Goal: Task Accomplishment & Management: Use online tool/utility

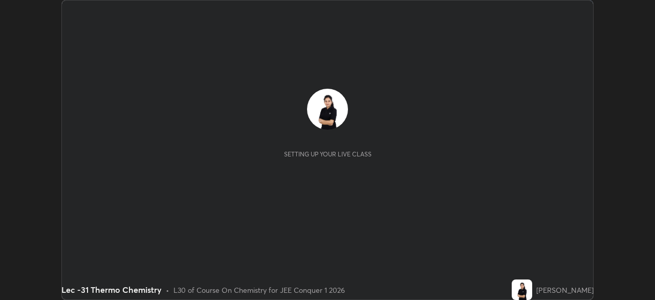
scroll to position [300, 655]
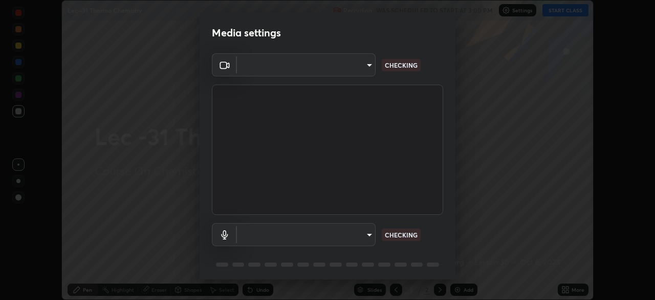
type input "602de966f07612c225d0d734a81bf2b3dfa22a7197a6e355c0b3fff2af0fd9a5"
type input "dcff9dd4a5d8f016058d33b4f376770678f7099c9aa91c8fa1968b471839a167"
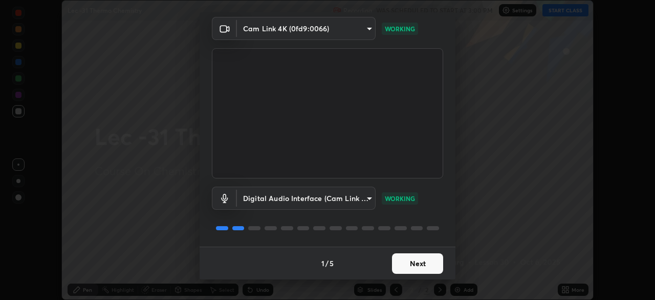
click at [412, 259] on button "Next" at bounding box center [417, 263] width 51 height 20
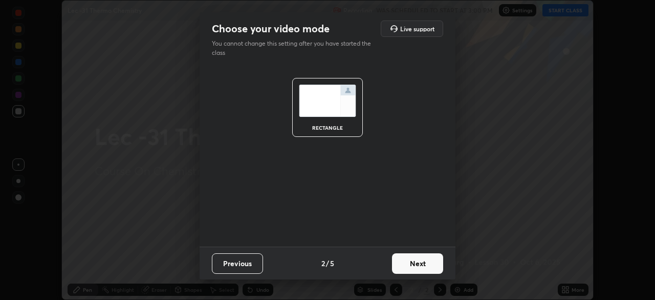
click at [408, 265] on button "Next" at bounding box center [417, 263] width 51 height 20
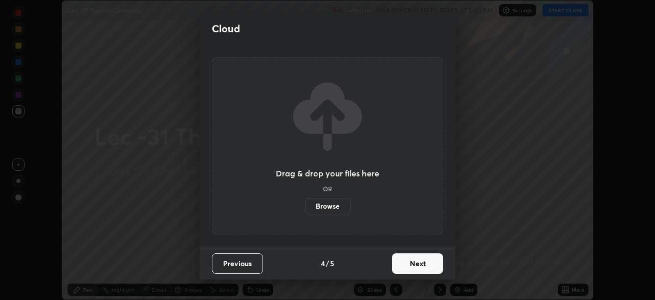
click at [411, 264] on button "Next" at bounding box center [417, 263] width 51 height 20
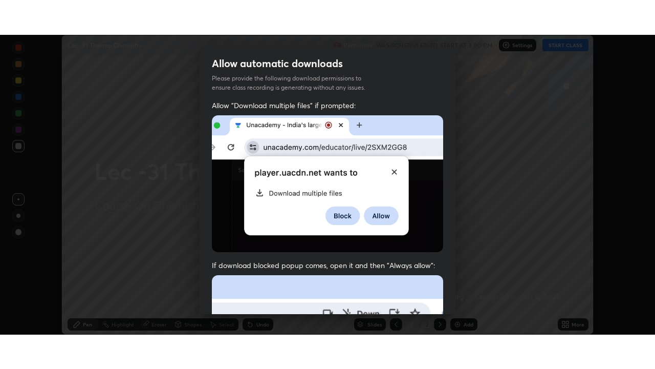
scroll to position [245, 0]
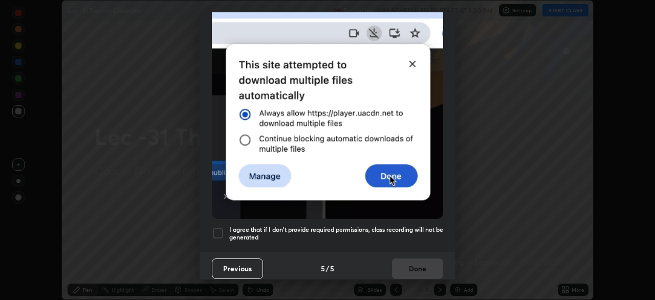
click at [222, 232] on div at bounding box center [218, 233] width 12 height 12
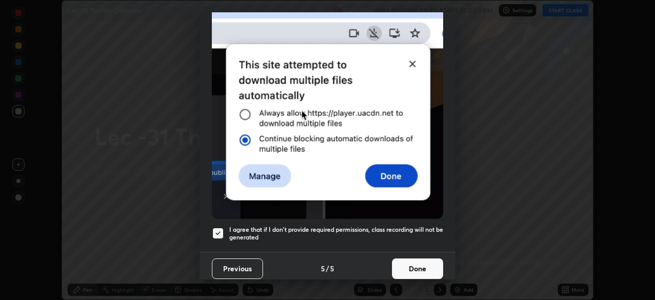
click at [414, 265] on button "Done" at bounding box center [417, 268] width 51 height 20
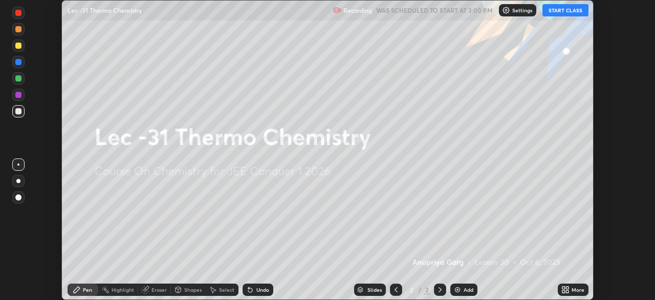
click at [571, 14] on button "START CLASS" at bounding box center [566, 10] width 46 height 12
click at [566, 285] on icon at bounding box center [566, 289] width 8 height 8
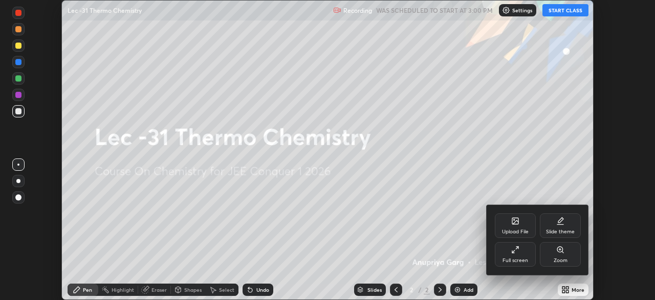
click at [509, 257] on div "Full screen" at bounding box center [515, 254] width 41 height 25
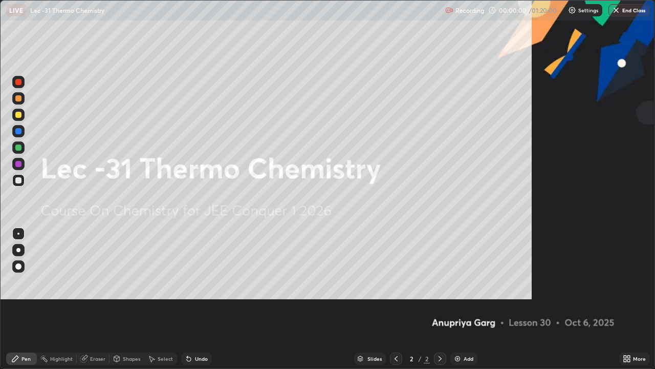
scroll to position [369, 655]
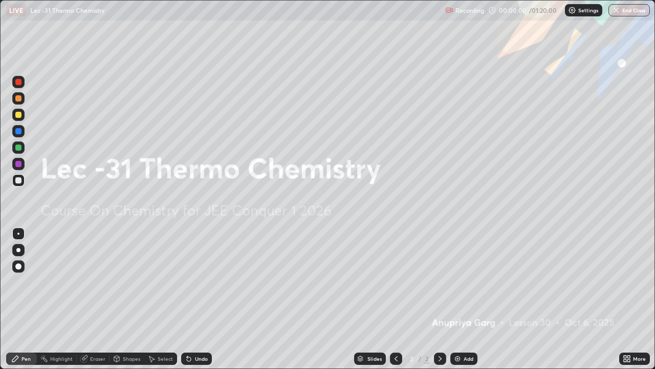
click at [464, 299] on div "Add" at bounding box center [469, 358] width 10 height 5
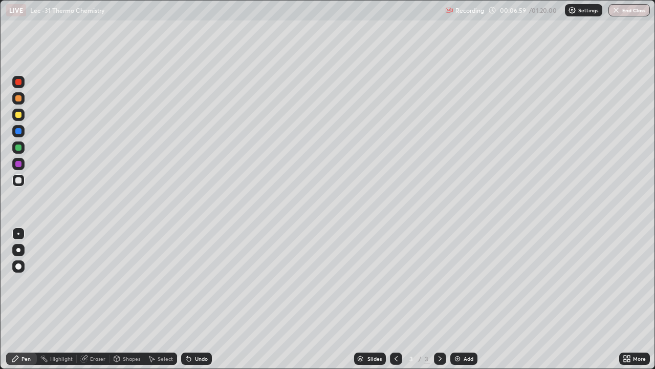
click at [167, 299] on div "Select" at bounding box center [165, 358] width 15 height 5
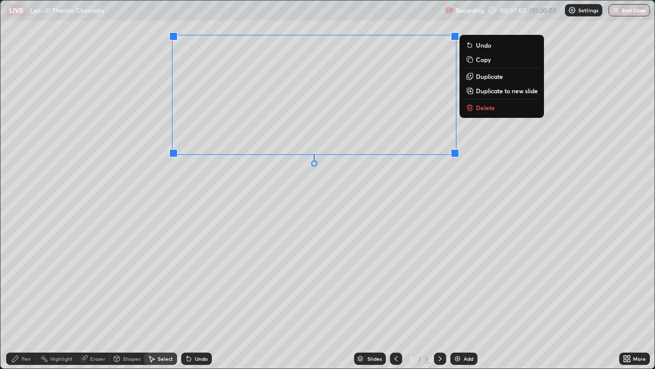
click at [267, 190] on div "0 ° Undo Copy Duplicate Duplicate to new slide Delete" at bounding box center [328, 185] width 654 height 368
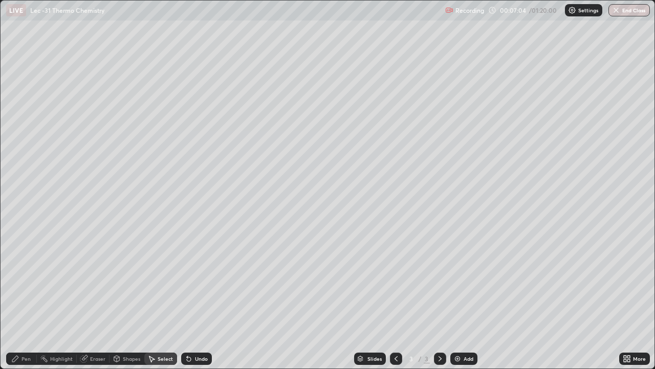
click at [27, 299] on div "Pen" at bounding box center [21, 358] width 31 height 12
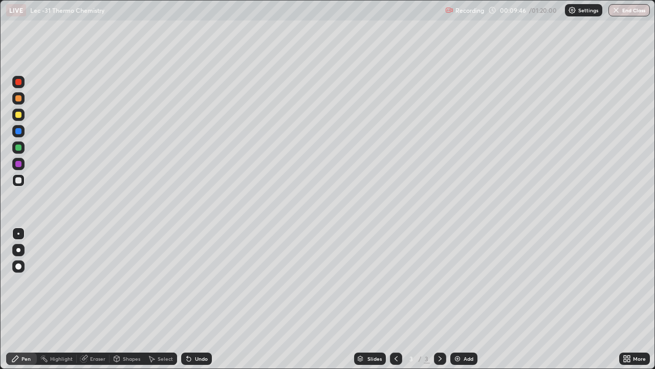
click at [18, 99] on div at bounding box center [18, 98] width 6 height 6
click at [22, 182] on div at bounding box center [18, 180] width 12 height 12
click at [92, 299] on div "Eraser" at bounding box center [97, 358] width 15 height 5
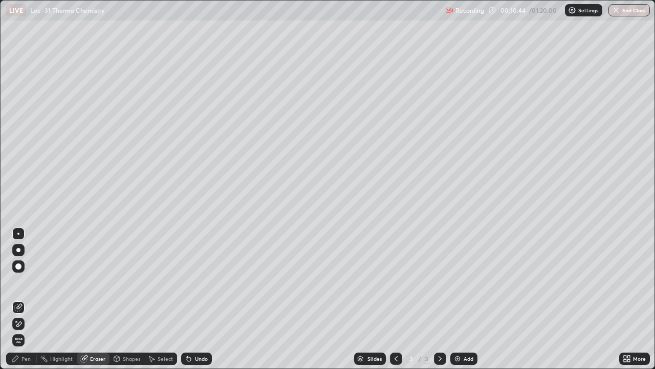
click at [21, 299] on div "Pen" at bounding box center [21, 358] width 31 height 12
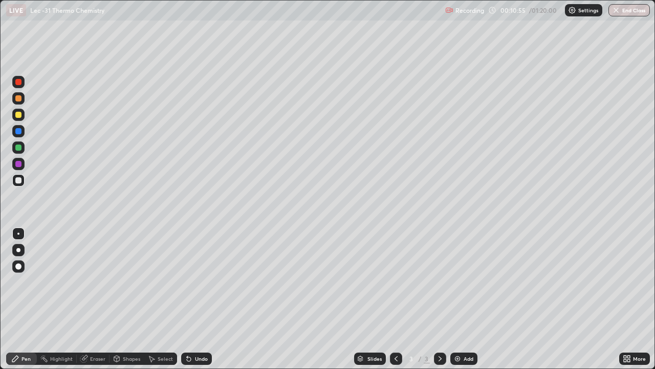
click at [96, 299] on div "Eraser" at bounding box center [97, 358] width 15 height 5
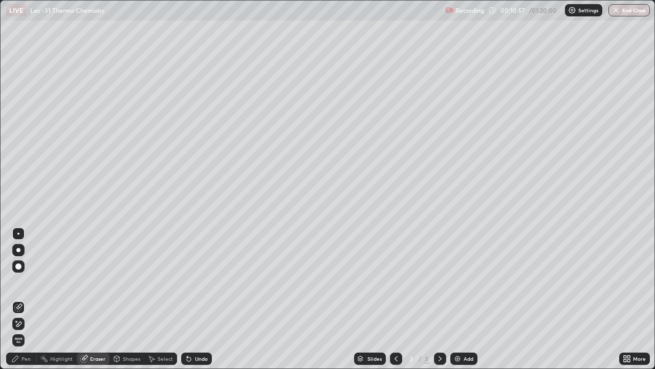
click at [26, 299] on div "Pen" at bounding box center [26, 358] width 9 height 5
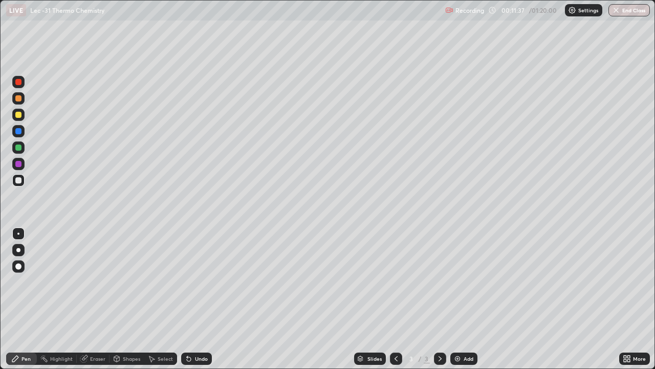
click at [194, 299] on div "Undo" at bounding box center [196, 358] width 31 height 12
click at [22, 102] on div at bounding box center [18, 98] width 12 height 12
click at [30, 299] on div "Erase all" at bounding box center [18, 184] width 25 height 328
click at [461, 299] on div "Add" at bounding box center [464, 358] width 27 height 12
click at [19, 182] on div at bounding box center [18, 180] width 6 height 6
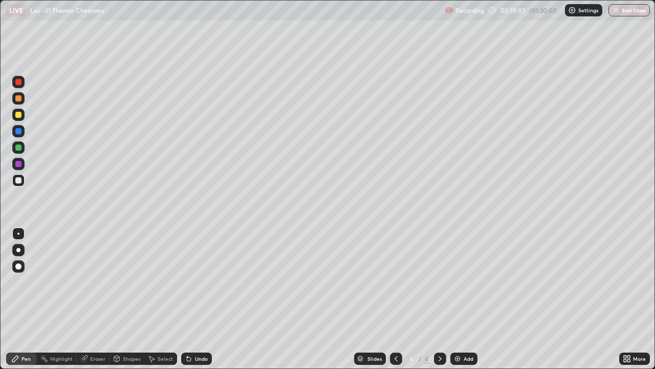
click at [395, 299] on icon at bounding box center [396, 358] width 8 height 8
click at [393, 299] on icon at bounding box center [396, 358] width 8 height 8
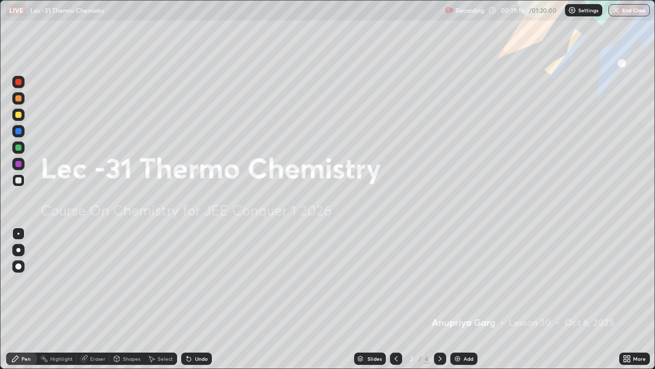
click at [437, 299] on icon at bounding box center [440, 358] width 8 height 8
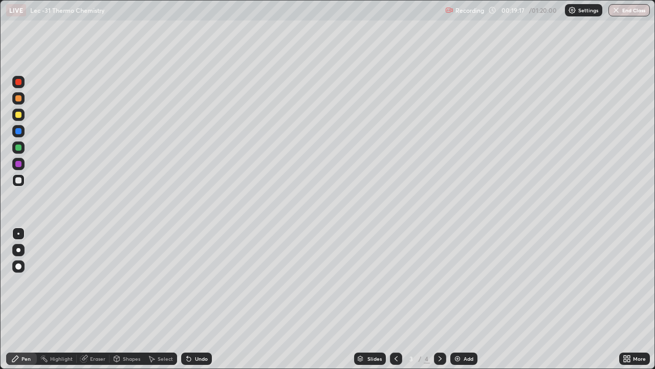
click at [437, 299] on icon at bounding box center [440, 358] width 8 height 8
click at [161, 299] on div "Select" at bounding box center [165, 358] width 15 height 5
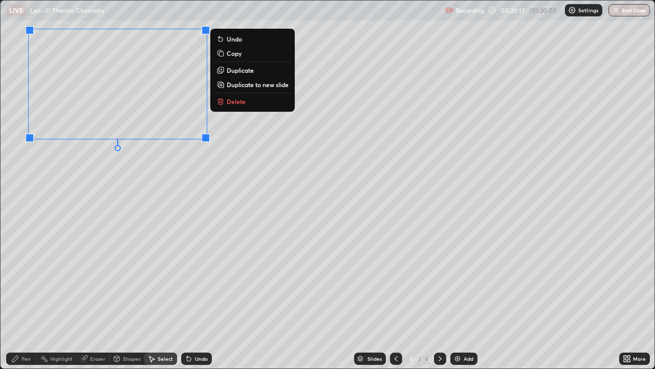
click at [133, 200] on div "0 ° Undo Copy Duplicate Duplicate to new slide Delete" at bounding box center [328, 185] width 654 height 368
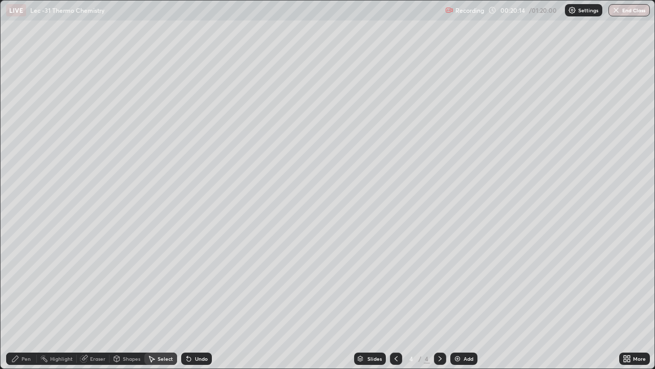
click at [29, 299] on div "Pen" at bounding box center [26, 358] width 9 height 5
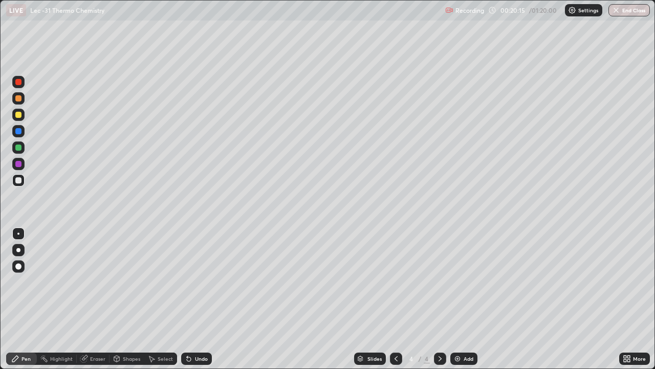
click at [395, 299] on icon at bounding box center [396, 358] width 3 height 5
click at [162, 299] on div "Select" at bounding box center [160, 358] width 33 height 12
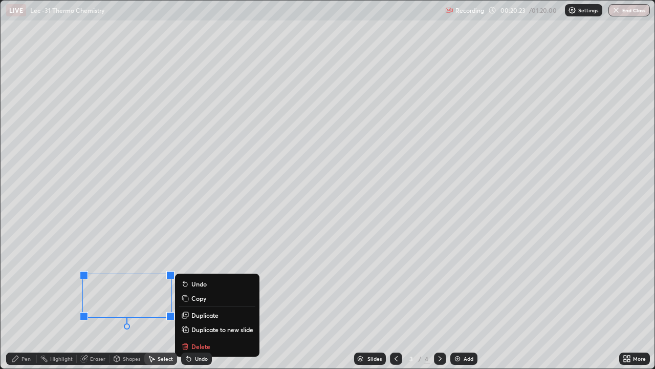
click at [263, 267] on div "0 ° Undo Copy Duplicate Duplicate to new slide Delete" at bounding box center [328, 185] width 654 height 368
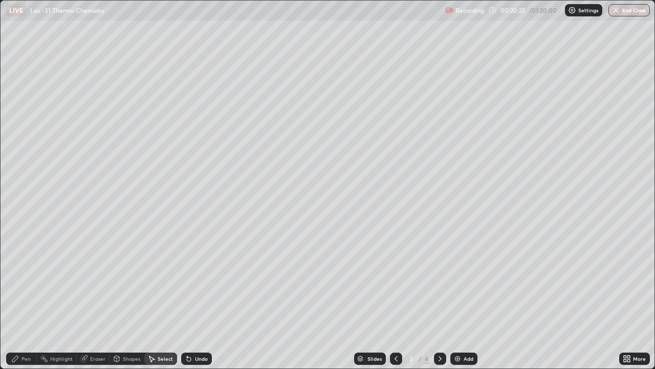
click at [436, 299] on icon at bounding box center [440, 358] width 8 height 8
click at [26, 299] on div "Pen" at bounding box center [26, 358] width 9 height 5
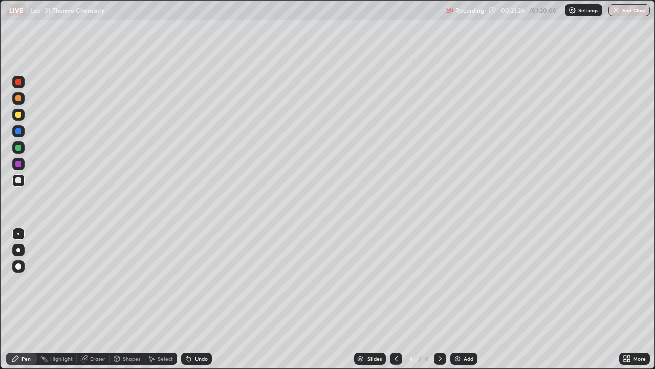
click at [160, 299] on div "Select" at bounding box center [165, 358] width 15 height 5
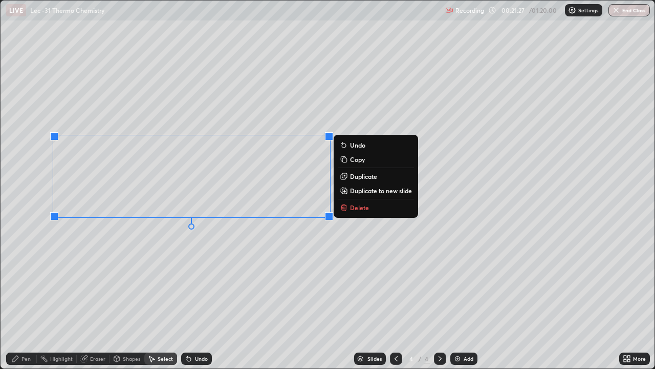
click at [189, 267] on div "0 ° Undo Copy Duplicate Duplicate to new slide Delete" at bounding box center [328, 185] width 654 height 368
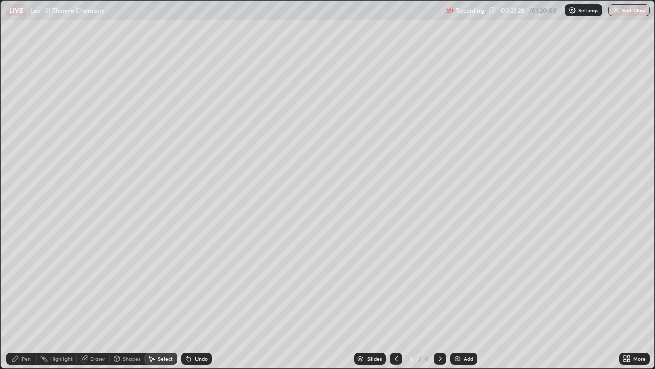
click at [28, 299] on div "Pen" at bounding box center [26, 358] width 9 height 5
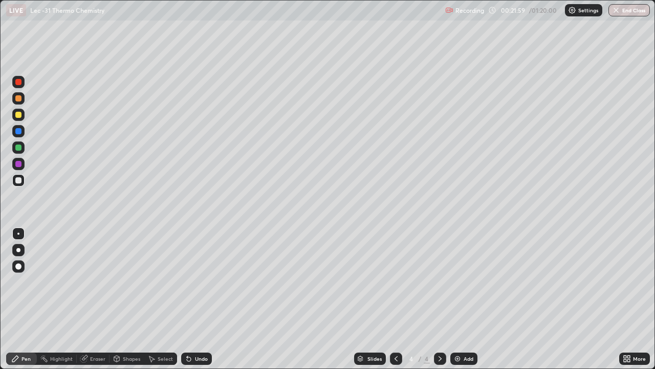
click at [95, 299] on div "Eraser" at bounding box center [97, 358] width 15 height 5
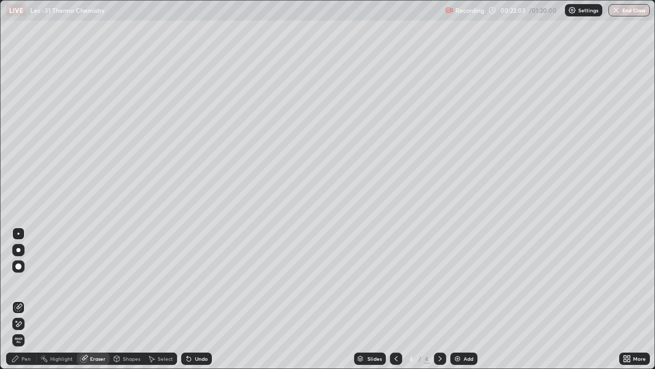
click at [21, 299] on div "Pen" at bounding box center [21, 358] width 31 height 12
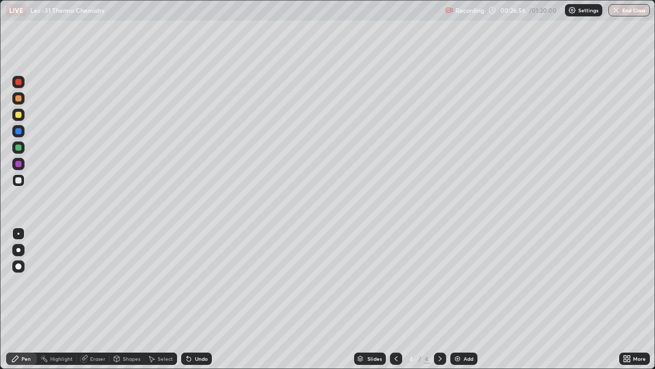
click at [464, 299] on div "Add" at bounding box center [469, 358] width 10 height 5
click at [96, 299] on div "Eraser" at bounding box center [97, 358] width 15 height 5
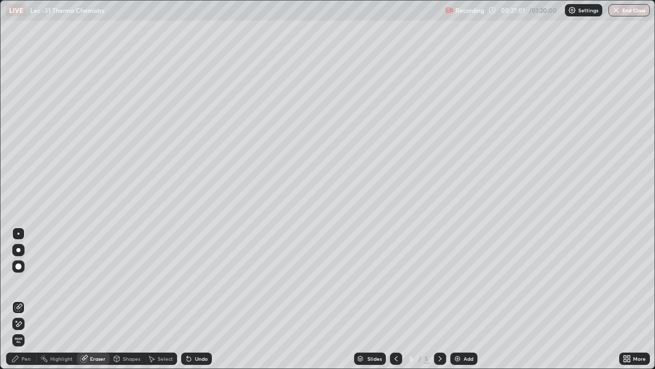
click at [26, 299] on div "Pen" at bounding box center [26, 358] width 9 height 5
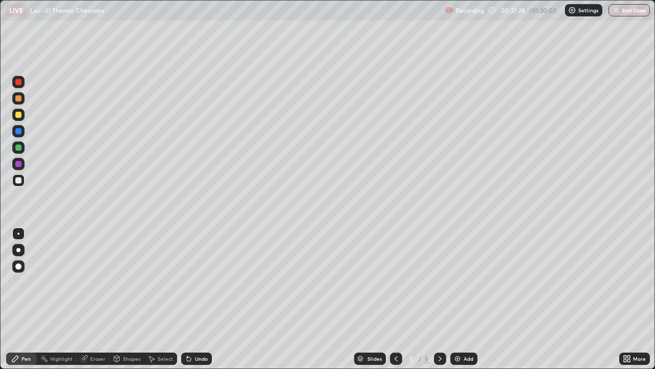
click at [161, 299] on div "Select" at bounding box center [165, 358] width 15 height 5
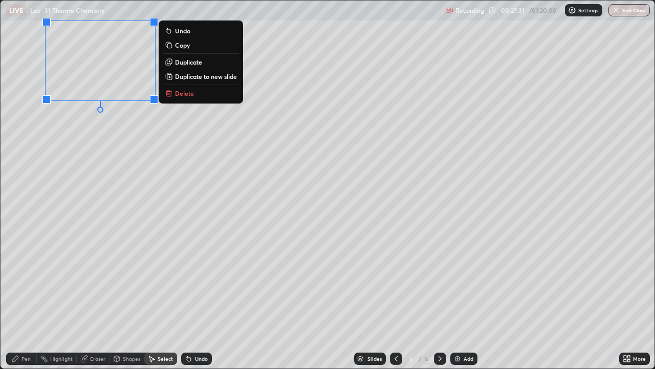
click at [98, 226] on div "0 ° Undo Copy Duplicate Duplicate to new slide Delete" at bounding box center [328, 185] width 654 height 368
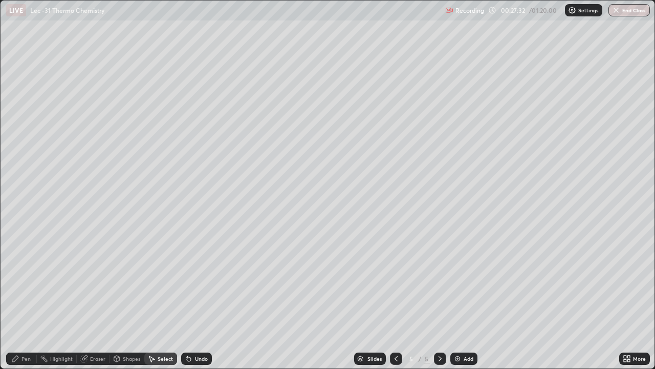
click at [29, 299] on div "Pen" at bounding box center [21, 358] width 31 height 12
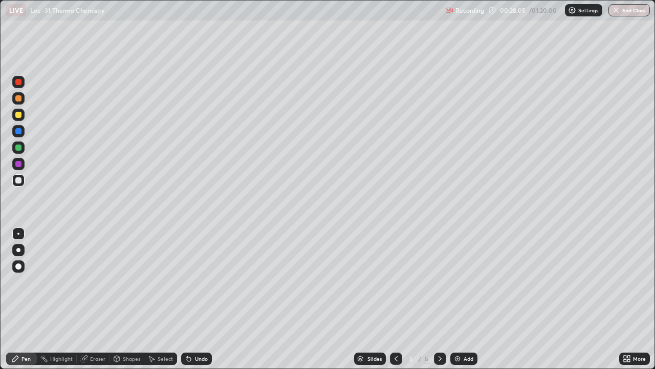
click at [154, 299] on icon at bounding box center [151, 358] width 8 height 8
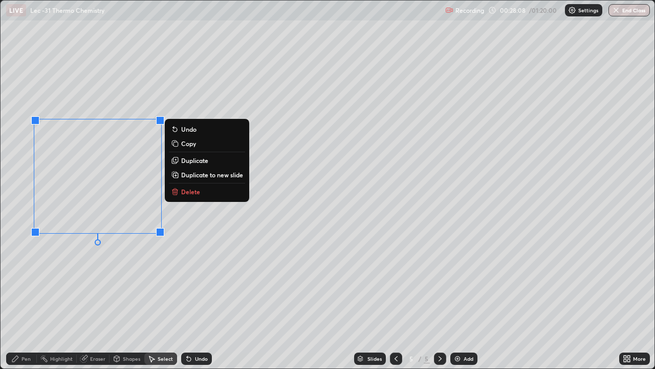
click at [83, 278] on div "0 ° Undo Copy Duplicate Duplicate to new slide Delete" at bounding box center [328, 185] width 654 height 368
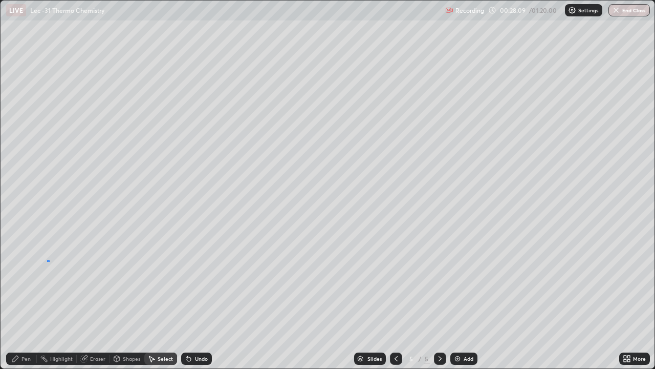
click at [47, 260] on div "0 ° Undo Copy Duplicate Duplicate to new slide Delete" at bounding box center [328, 185] width 654 height 368
click at [24, 299] on div "Pen" at bounding box center [26, 358] width 9 height 5
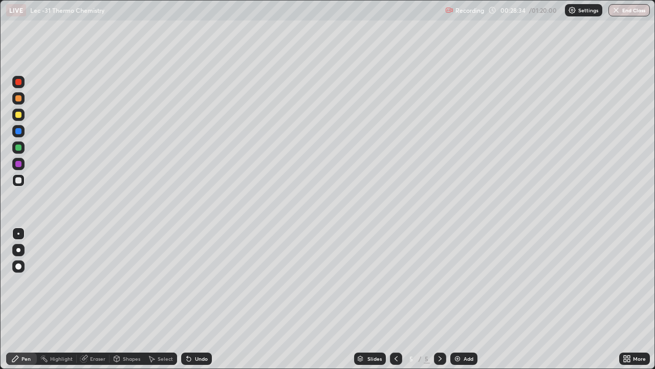
click at [461, 299] on div "Add" at bounding box center [464, 358] width 27 height 12
click at [128, 299] on div "Shapes" at bounding box center [131, 358] width 17 height 5
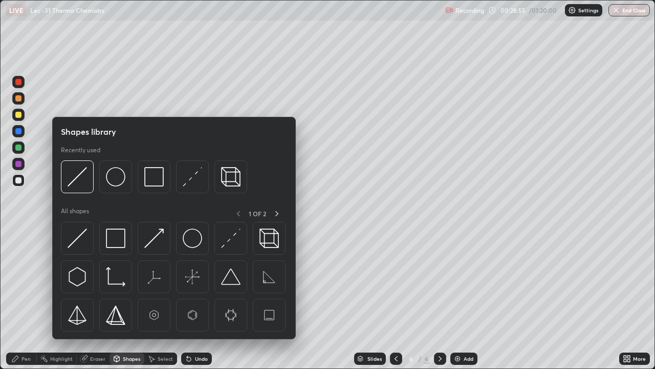
click at [158, 299] on div "Select" at bounding box center [165, 358] width 15 height 5
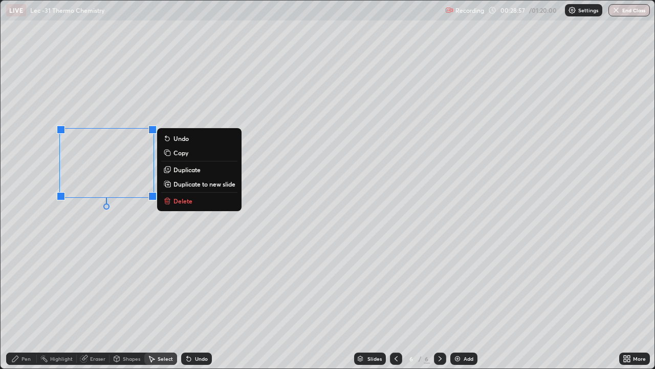
click at [92, 283] on div "0 ° Undo Copy Duplicate Duplicate to new slide Delete" at bounding box center [328, 185] width 654 height 368
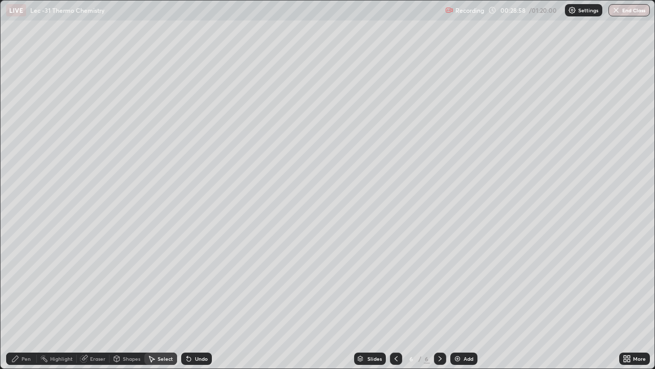
click at [26, 299] on div "Pen" at bounding box center [26, 358] width 9 height 5
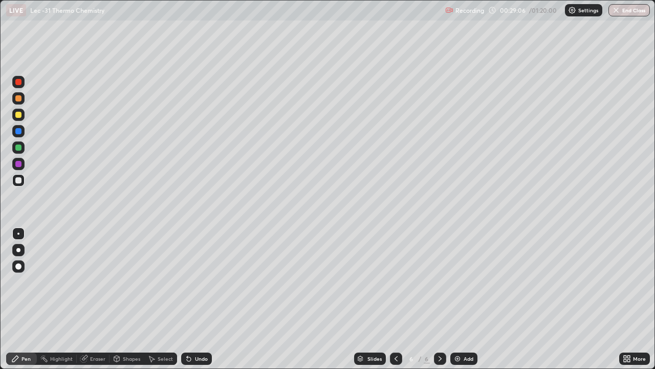
click at [98, 299] on div "Eraser" at bounding box center [97, 358] width 15 height 5
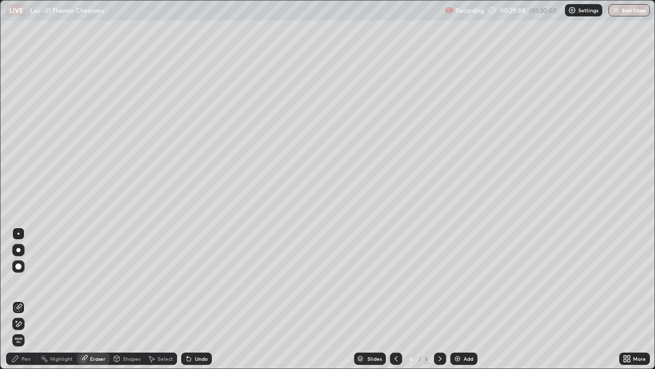
click at [26, 299] on div "Pen" at bounding box center [26, 358] width 9 height 5
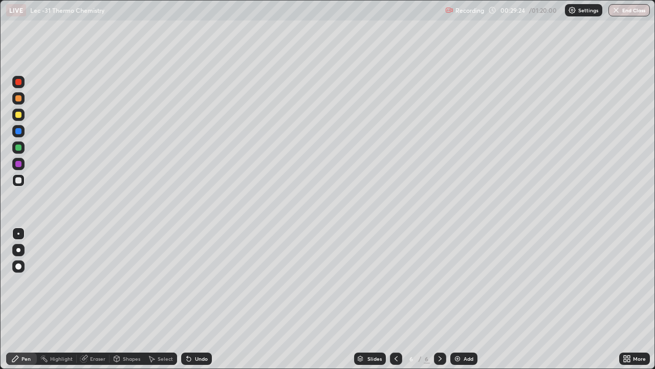
click at [158, 299] on div "Select" at bounding box center [165, 358] width 15 height 5
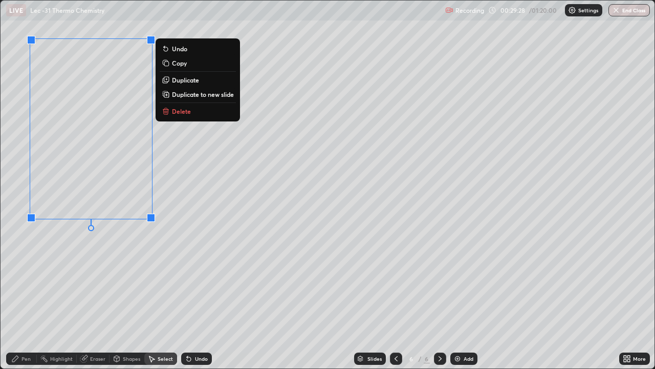
click at [102, 297] on div "0 ° Undo Copy Duplicate Duplicate to new slide Delete" at bounding box center [328, 185] width 654 height 368
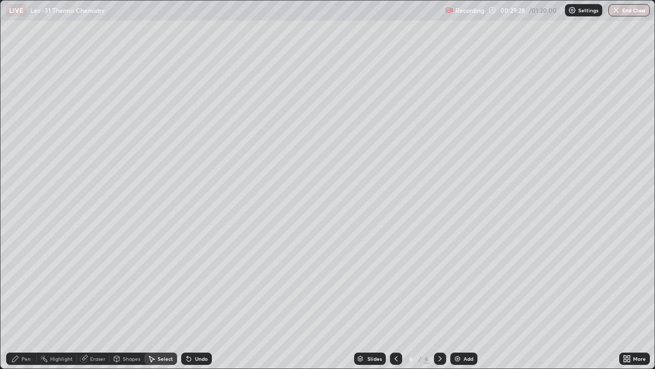
click at [27, 299] on div "Pen" at bounding box center [26, 358] width 9 height 5
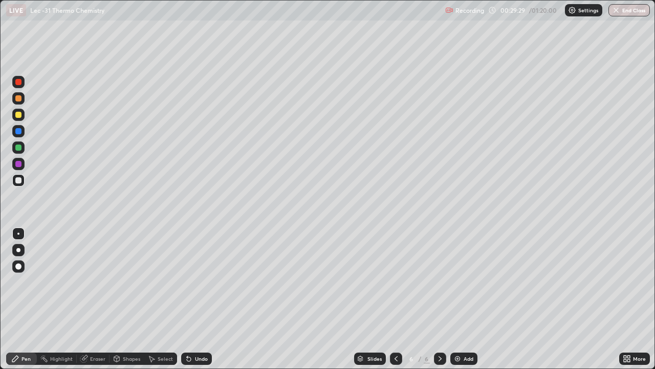
click at [393, 299] on icon at bounding box center [396, 358] width 8 height 8
click at [439, 299] on icon at bounding box center [440, 358] width 8 height 8
click at [395, 299] on icon at bounding box center [396, 358] width 8 height 8
click at [434, 299] on div at bounding box center [440, 358] width 12 height 12
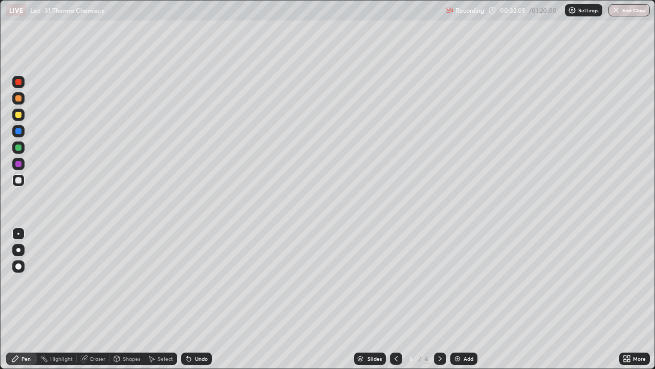
click at [395, 299] on icon at bounding box center [396, 358] width 8 height 8
click at [439, 299] on icon at bounding box center [440, 358] width 8 height 8
click at [22, 101] on div at bounding box center [18, 98] width 12 height 12
click at [439, 299] on icon at bounding box center [440, 358] width 8 height 8
click at [103, 299] on div "Eraser" at bounding box center [97, 358] width 15 height 5
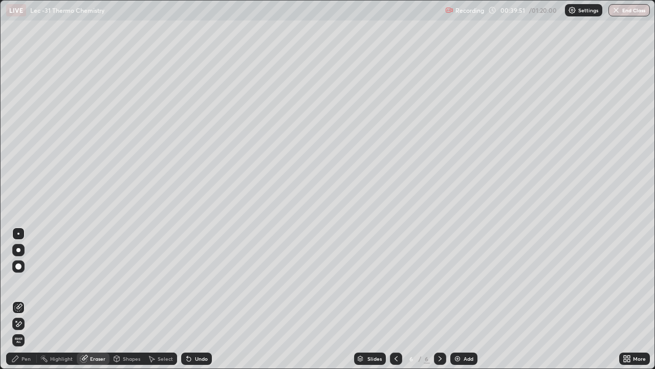
click at [31, 299] on div "Pen" at bounding box center [21, 358] width 31 height 12
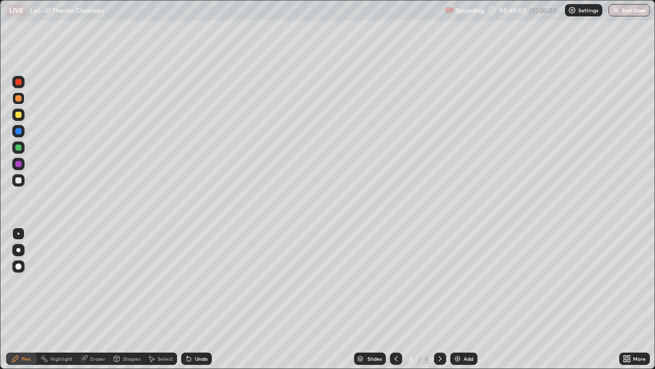
click at [395, 299] on icon at bounding box center [396, 358] width 8 height 8
click at [439, 299] on icon at bounding box center [440, 358] width 8 height 8
click at [392, 299] on icon at bounding box center [396, 358] width 8 height 8
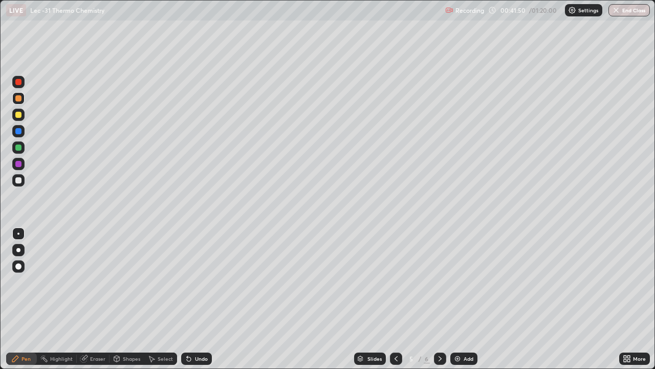
click at [392, 299] on icon at bounding box center [396, 358] width 8 height 8
click at [395, 299] on icon at bounding box center [396, 358] width 8 height 8
click at [444, 299] on div at bounding box center [440, 358] width 12 height 12
click at [466, 299] on div "Add" at bounding box center [469, 358] width 10 height 5
click at [19, 181] on div at bounding box center [18, 180] width 6 height 6
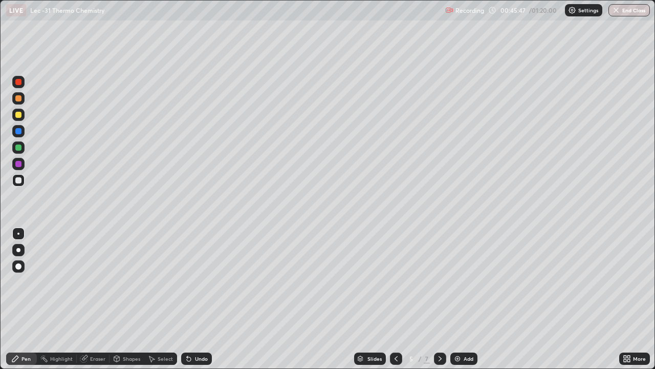
click at [165, 299] on div "Select" at bounding box center [165, 358] width 15 height 5
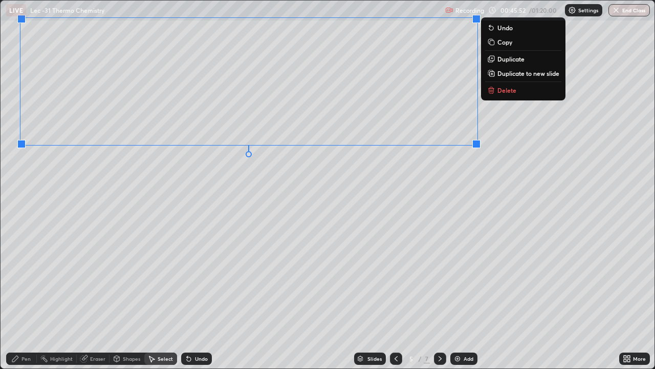
click at [146, 262] on div "0 ° Undo Copy Duplicate Duplicate to new slide Delete" at bounding box center [328, 185] width 654 height 368
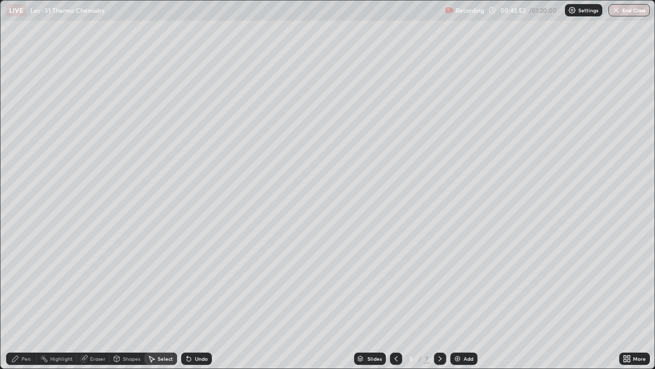
click at [29, 299] on div "Pen" at bounding box center [21, 358] width 31 height 12
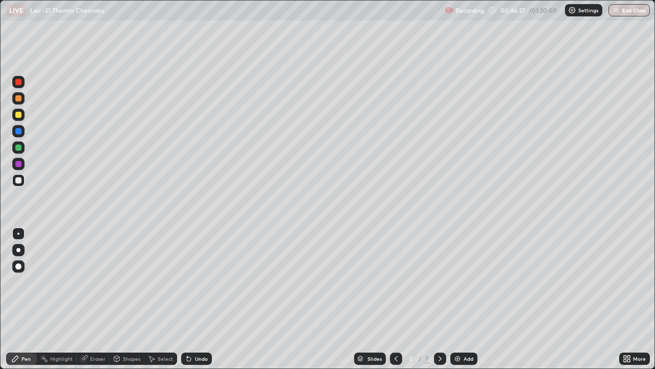
click at [62, 299] on div "Highlight" at bounding box center [61, 358] width 23 height 5
click at [22, 299] on div "Pen" at bounding box center [26, 358] width 9 height 5
click at [464, 299] on div "Add" at bounding box center [469, 358] width 10 height 5
click at [91, 299] on div "Eraser" at bounding box center [97, 358] width 15 height 5
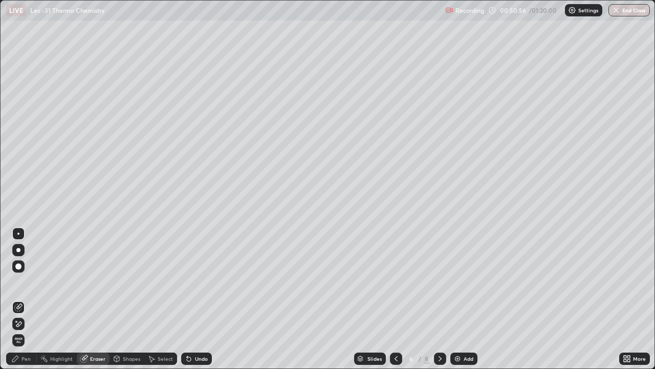
click at [26, 299] on div "Pen" at bounding box center [26, 358] width 9 height 5
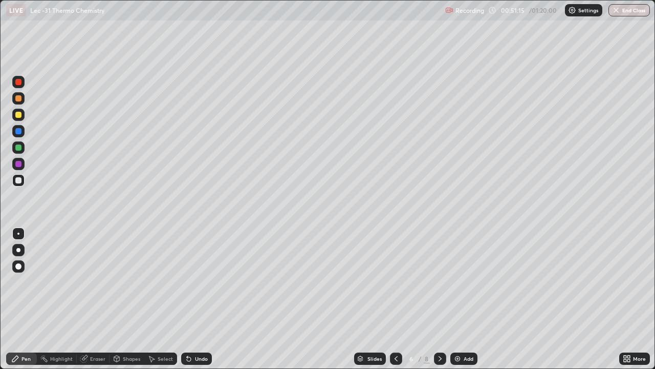
click at [160, 299] on div "Select" at bounding box center [165, 358] width 15 height 5
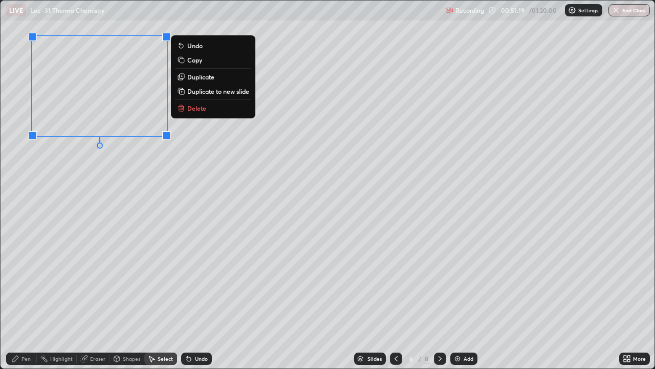
click at [96, 178] on div "0 ° Undo Copy Duplicate Duplicate to new slide Delete" at bounding box center [328, 185] width 654 height 368
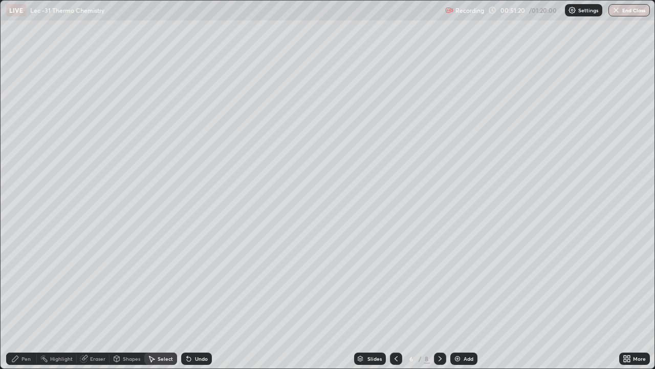
click at [17, 299] on icon at bounding box center [15, 358] width 6 height 6
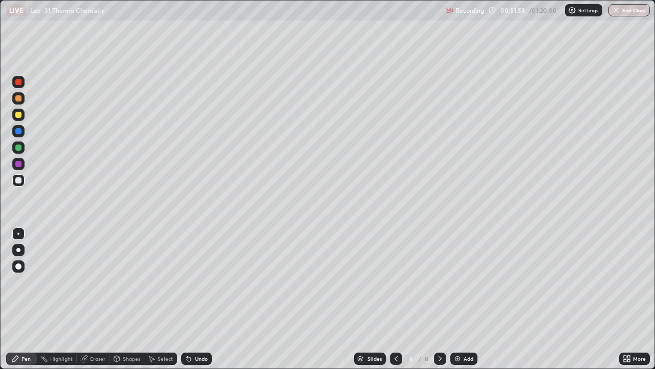
click at [60, 299] on div "Highlight" at bounding box center [61, 358] width 23 height 5
click at [163, 299] on div "Select" at bounding box center [165, 358] width 15 height 5
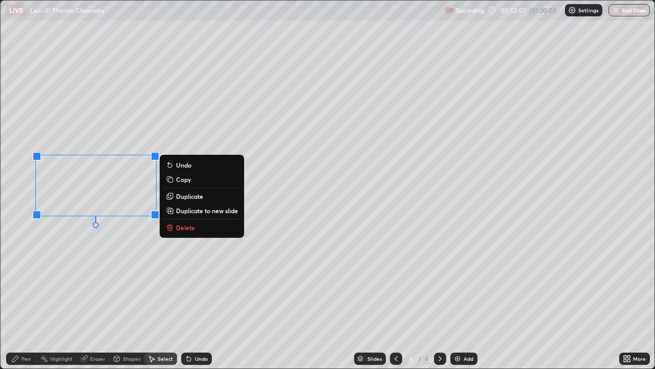
click at [74, 258] on div "0 ° Undo Copy Duplicate Duplicate to new slide Delete" at bounding box center [328, 185] width 654 height 368
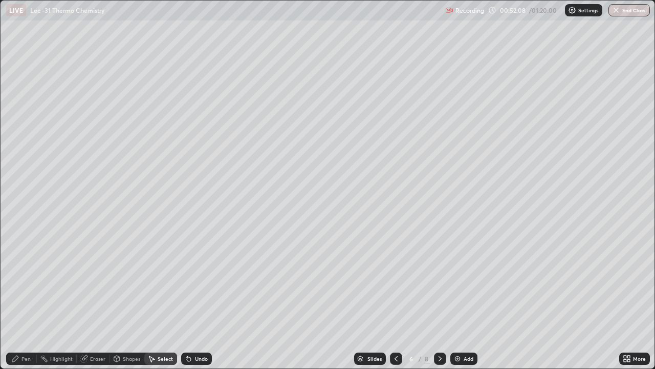
click at [26, 299] on div "Pen" at bounding box center [26, 358] width 9 height 5
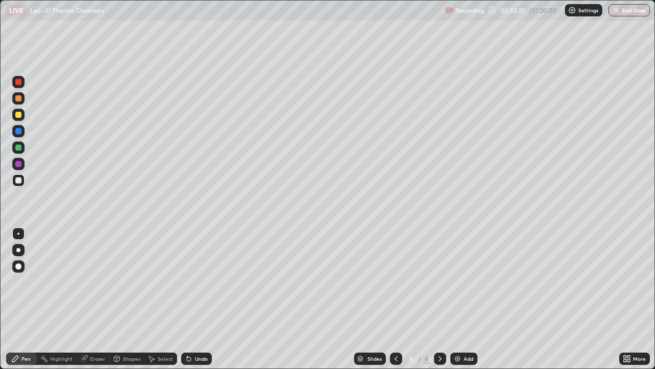
click at [96, 299] on div "Eraser" at bounding box center [97, 358] width 15 height 5
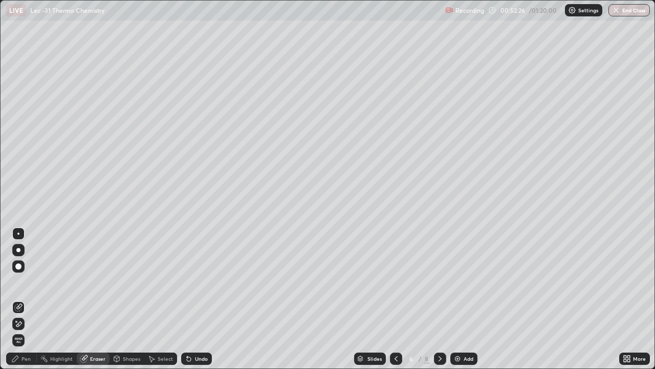
click at [32, 299] on div "Pen" at bounding box center [21, 358] width 31 height 12
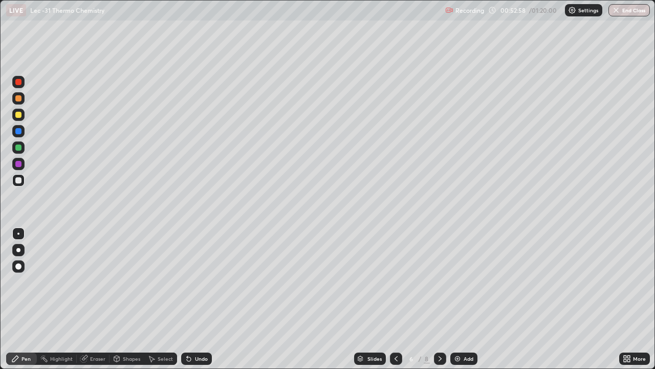
click at [439, 299] on icon at bounding box center [440, 358] width 8 height 8
click at [394, 299] on icon at bounding box center [396, 358] width 8 height 8
click at [459, 299] on img at bounding box center [458, 358] width 8 height 8
click at [161, 299] on div "Select" at bounding box center [165, 358] width 15 height 5
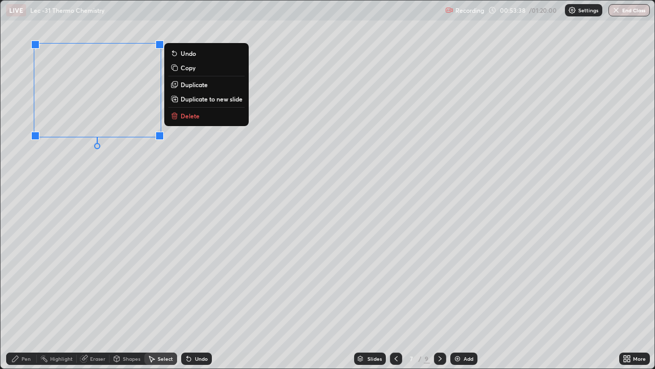
click at [78, 217] on div "0 ° Undo Copy Duplicate Duplicate to new slide Delete" at bounding box center [328, 185] width 654 height 368
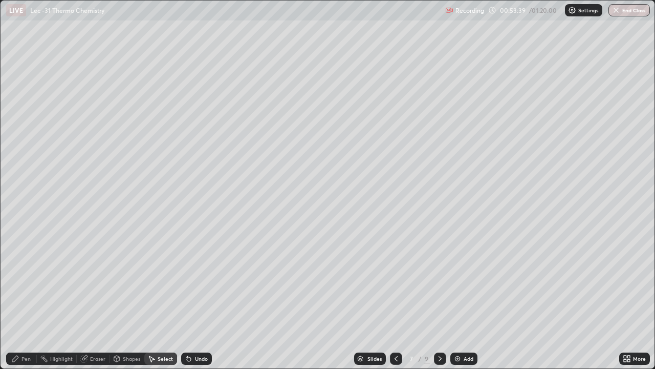
click at [25, 299] on div "Pen" at bounding box center [26, 358] width 9 height 5
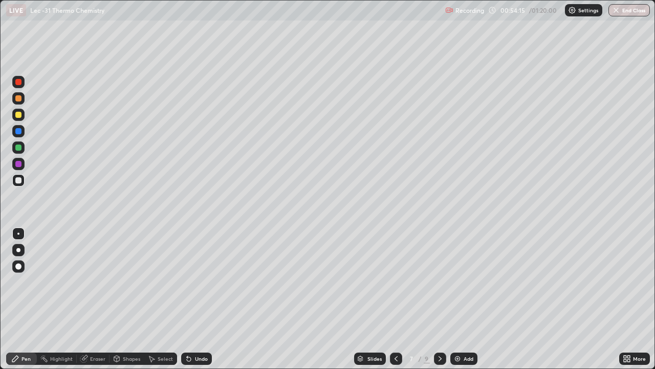
click at [163, 299] on div "Select" at bounding box center [165, 358] width 15 height 5
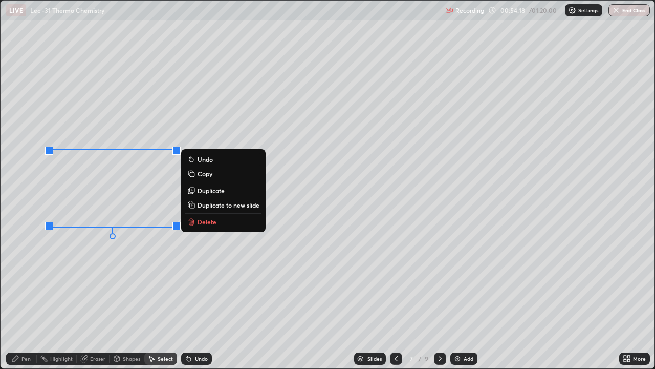
click at [94, 280] on div "0 ° Undo Copy Duplicate Duplicate to new slide Delete" at bounding box center [328, 185] width 654 height 368
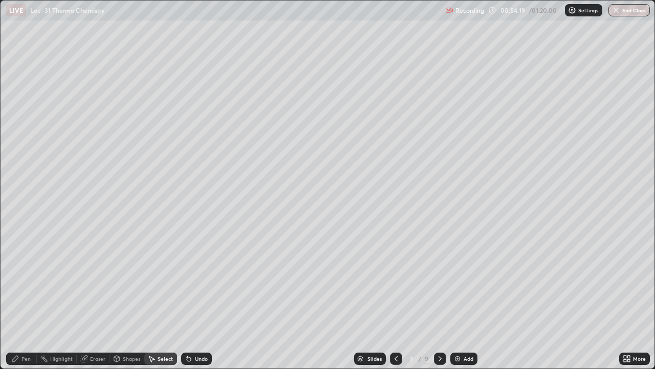
click at [30, 299] on div "Pen" at bounding box center [26, 358] width 9 height 5
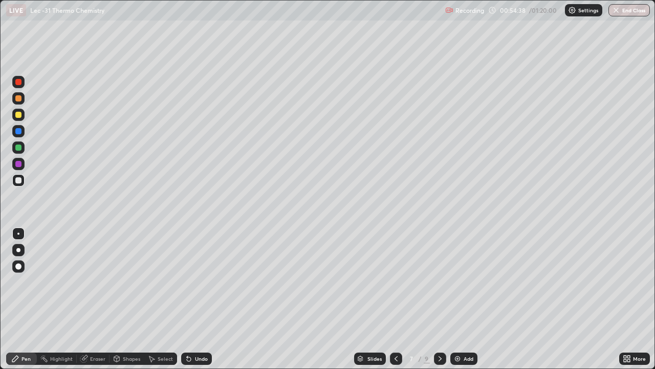
click at [395, 299] on icon at bounding box center [396, 358] width 8 height 8
click at [21, 102] on div at bounding box center [18, 98] width 12 height 12
click at [172, 299] on div "Select" at bounding box center [165, 358] width 15 height 5
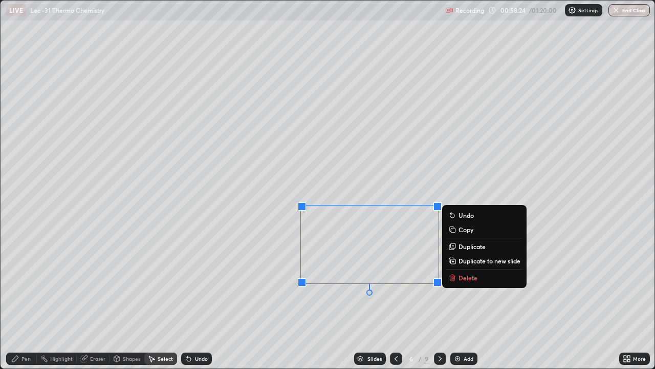
click at [319, 299] on div "0 ° Undo Copy Duplicate Duplicate to new slide Delete" at bounding box center [328, 185] width 654 height 368
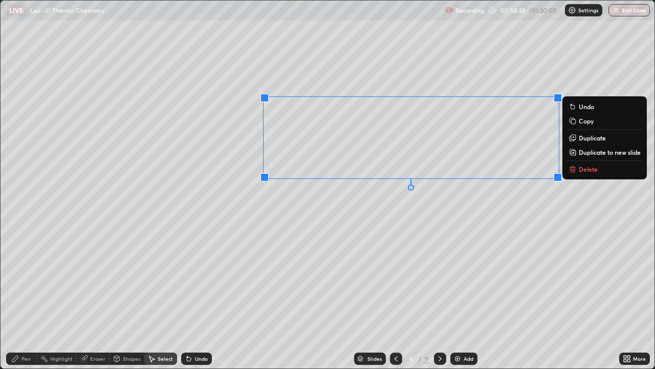
click at [260, 295] on div "0 ° Undo Copy Duplicate Duplicate to new slide Delete" at bounding box center [328, 185] width 654 height 368
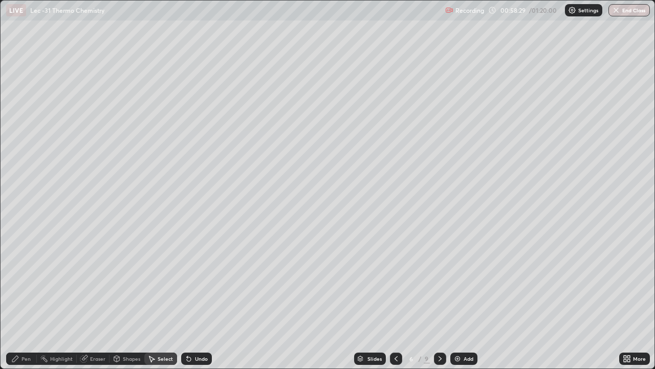
click at [27, 299] on div "Pen" at bounding box center [26, 358] width 9 height 5
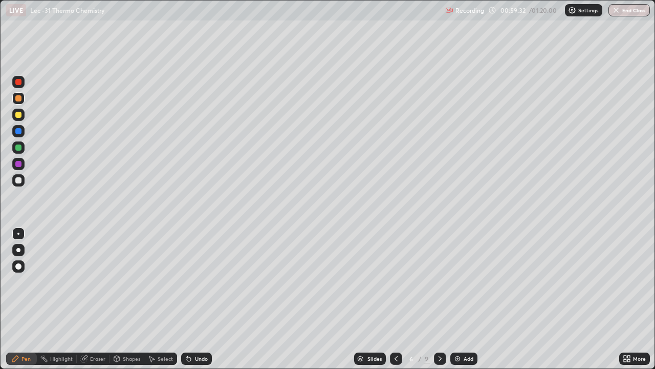
click at [444, 299] on div at bounding box center [440, 358] width 12 height 12
click at [395, 299] on icon at bounding box center [396, 358] width 8 height 8
click at [439, 299] on icon at bounding box center [440, 358] width 8 height 8
click at [98, 299] on div "Eraser" at bounding box center [97, 358] width 15 height 5
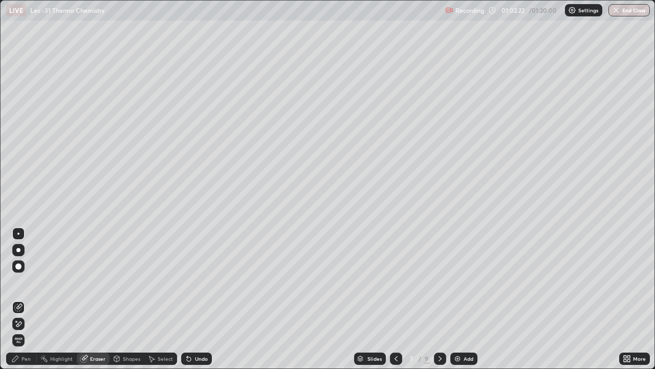
click at [22, 299] on div "Pen" at bounding box center [26, 358] width 9 height 5
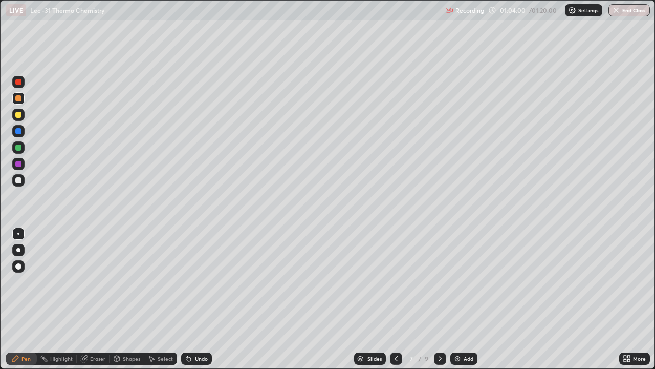
click at [66, 299] on div "Highlight" at bounding box center [61, 358] width 23 height 5
click at [26, 299] on div "Pen" at bounding box center [26, 358] width 9 height 5
click at [98, 299] on div "Eraser" at bounding box center [97, 358] width 15 height 5
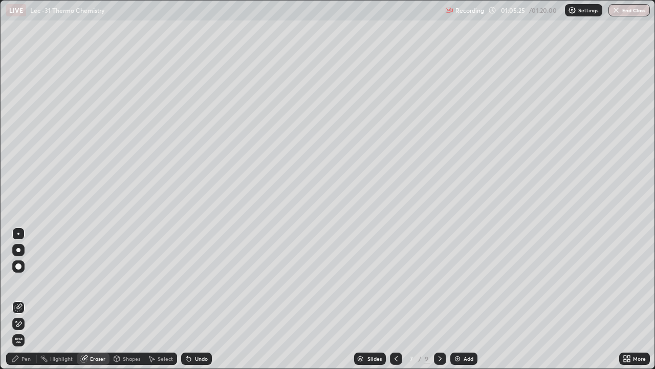
click at [35, 299] on div "Pen" at bounding box center [21, 358] width 31 height 12
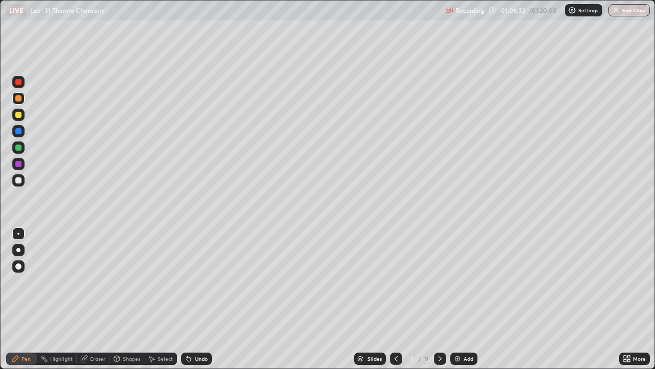
click at [204, 299] on div "Undo" at bounding box center [201, 358] width 13 height 5
click at [106, 299] on div "Eraser" at bounding box center [93, 358] width 33 height 12
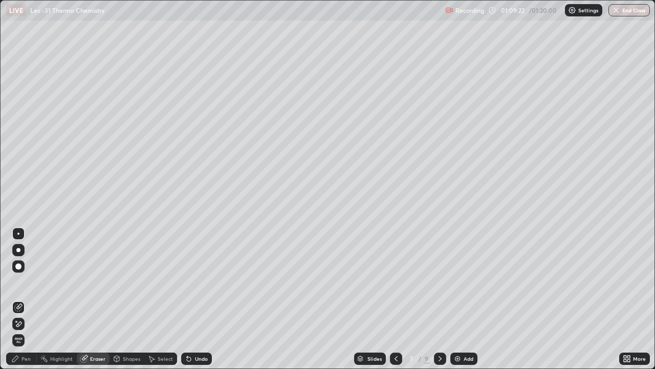
click at [23, 264] on div at bounding box center [18, 266] width 12 height 12
click at [27, 299] on div "Pen" at bounding box center [26, 358] width 9 height 5
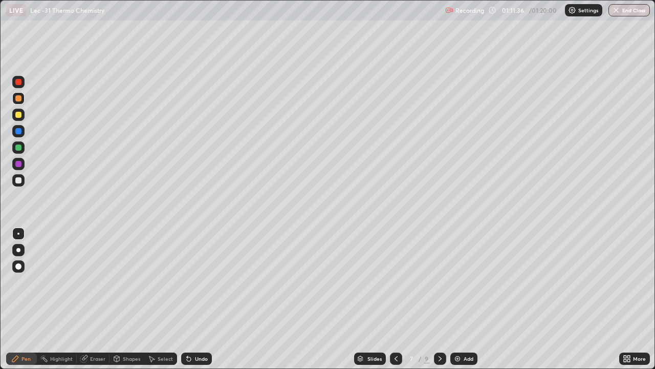
click at [159, 299] on div "Select" at bounding box center [165, 358] width 15 height 5
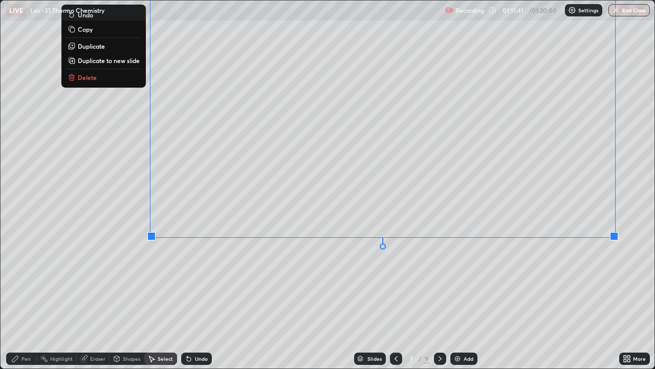
click at [415, 273] on div "0 ° Undo Copy Duplicate Duplicate to new slide Delete" at bounding box center [328, 185] width 654 height 368
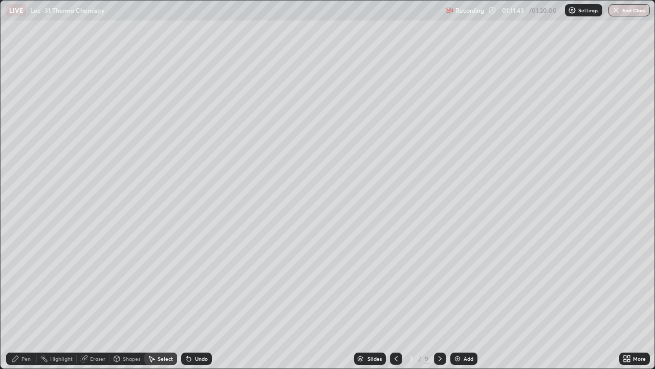
click at [28, 299] on div "Pen" at bounding box center [26, 358] width 9 height 5
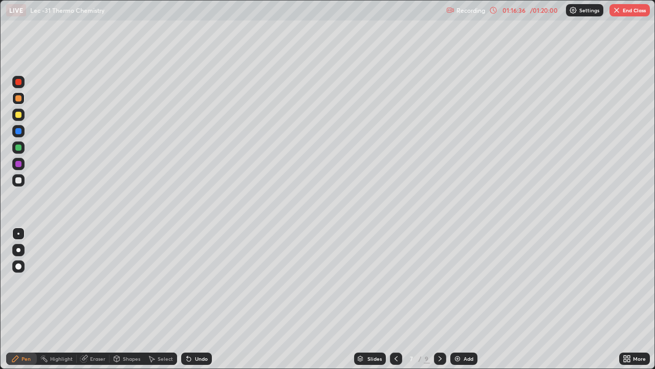
click at [469, 299] on div "Add" at bounding box center [464, 358] width 27 height 12
click at [23, 185] on div at bounding box center [18, 180] width 12 height 12
click at [396, 299] on icon at bounding box center [396, 358] width 8 height 8
click at [395, 299] on icon at bounding box center [396, 358] width 8 height 8
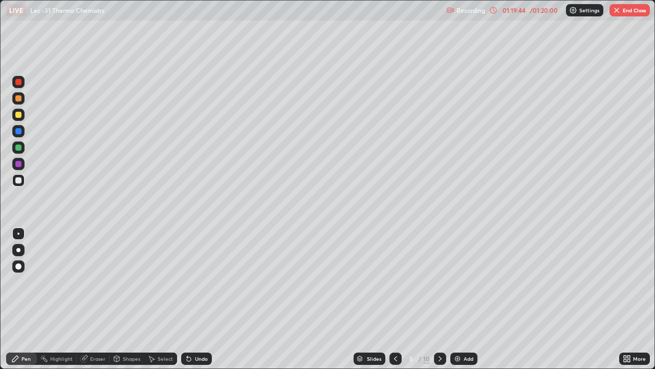
click at [395, 299] on icon at bounding box center [396, 358] width 8 height 8
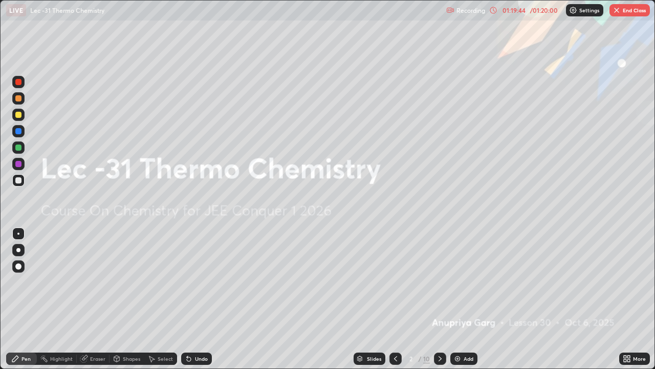
click at [395, 299] on icon at bounding box center [396, 358] width 8 height 8
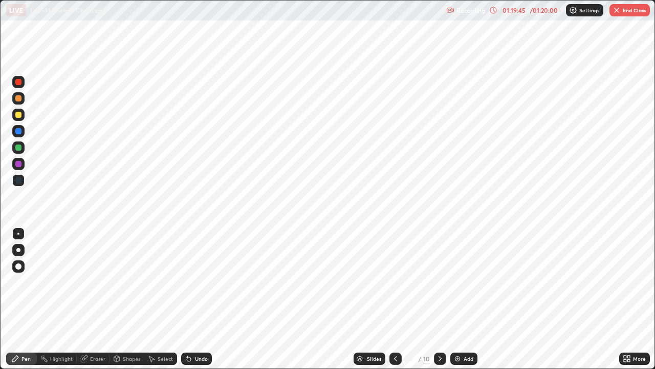
click at [440, 299] on icon at bounding box center [440, 358] width 8 height 8
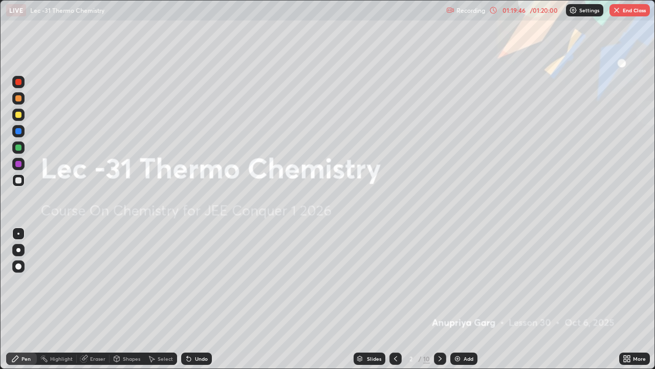
click at [439, 299] on icon at bounding box center [440, 358] width 8 height 8
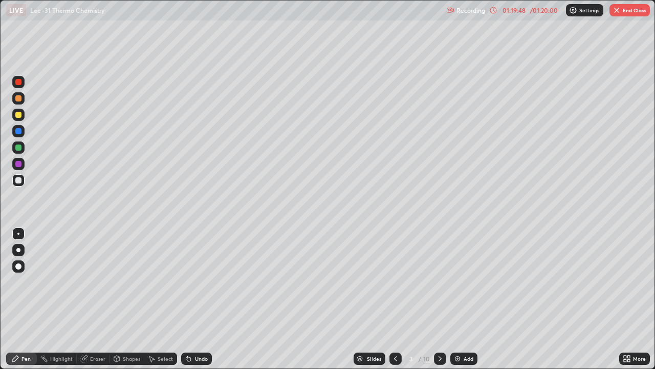
click at [439, 299] on icon at bounding box center [440, 358] width 8 height 8
click at [22, 103] on div at bounding box center [18, 98] width 12 height 12
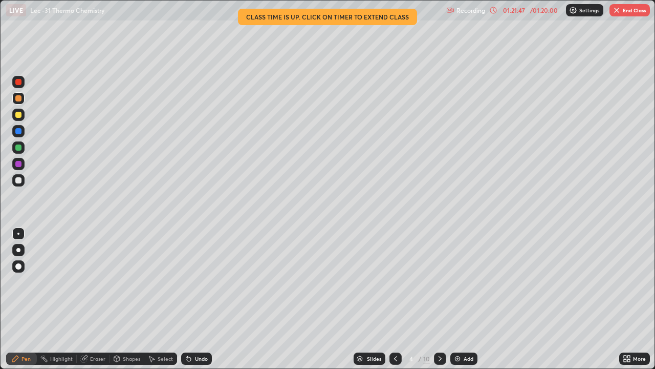
click at [195, 299] on div "Undo" at bounding box center [201, 358] width 13 height 5
click at [199, 299] on div "Undo" at bounding box center [201, 358] width 13 height 5
click at [202, 299] on div "Undo" at bounding box center [201, 358] width 13 height 5
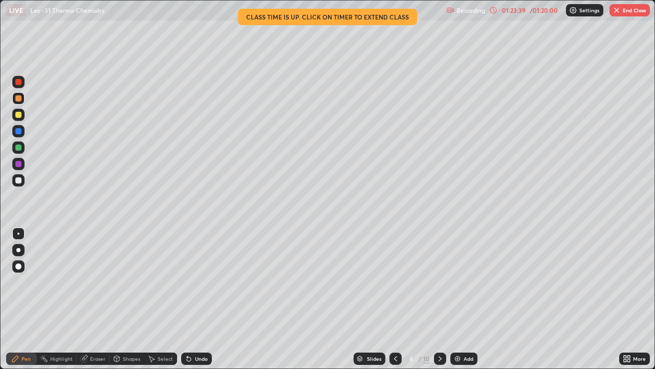
click at [442, 299] on icon at bounding box center [440, 358] width 8 height 8
click at [19, 115] on div at bounding box center [18, 115] width 6 height 6
click at [202, 299] on div "Undo" at bounding box center [201, 358] width 13 height 5
click at [197, 299] on div "Undo" at bounding box center [196, 358] width 31 height 12
click at [18, 180] on div at bounding box center [18, 180] width 6 height 6
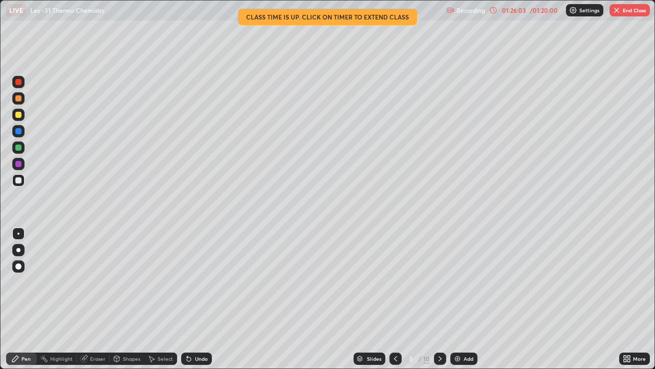
click at [437, 299] on icon at bounding box center [440, 358] width 8 height 8
click at [438, 299] on icon at bounding box center [440, 358] width 8 height 8
click at [445, 299] on div at bounding box center [440, 358] width 12 height 12
click at [633, 13] on button "End Class" at bounding box center [630, 10] width 40 height 12
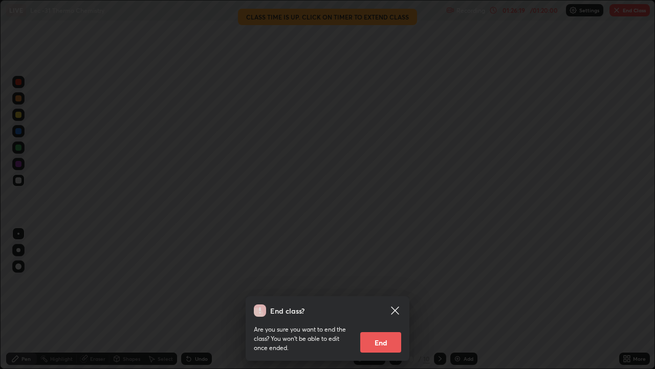
click at [393, 299] on button "End" at bounding box center [380, 342] width 41 height 20
